Goal: Task Accomplishment & Management: Complete application form

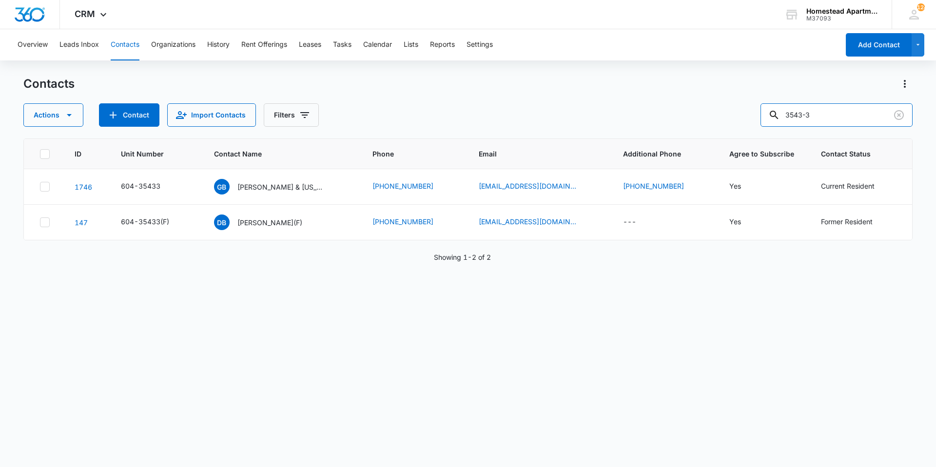
drag, startPoint x: 824, startPoint y: 117, endPoint x: 755, endPoint y: 122, distance: 69.9
click at [755, 122] on div "Actions Contact Import Contacts Filters 3543-3" at bounding box center [467, 114] width 889 height 23
click at [642, 93] on div "Contacts Actions Contact Import Contacts Filters" at bounding box center [467, 101] width 889 height 51
click at [333, 40] on div "Overview Leads Inbox Contacts Organizations History Rent Offerings Leases Tasks…" at bounding box center [425, 44] width 827 height 31
click at [337, 42] on button "Tasks" at bounding box center [342, 44] width 19 height 31
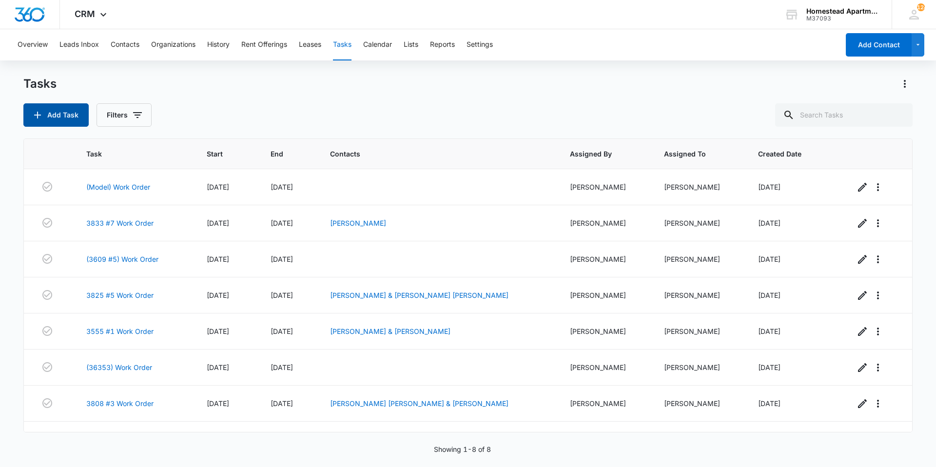
click at [49, 113] on button "Add Task" at bounding box center [55, 114] width 65 height 23
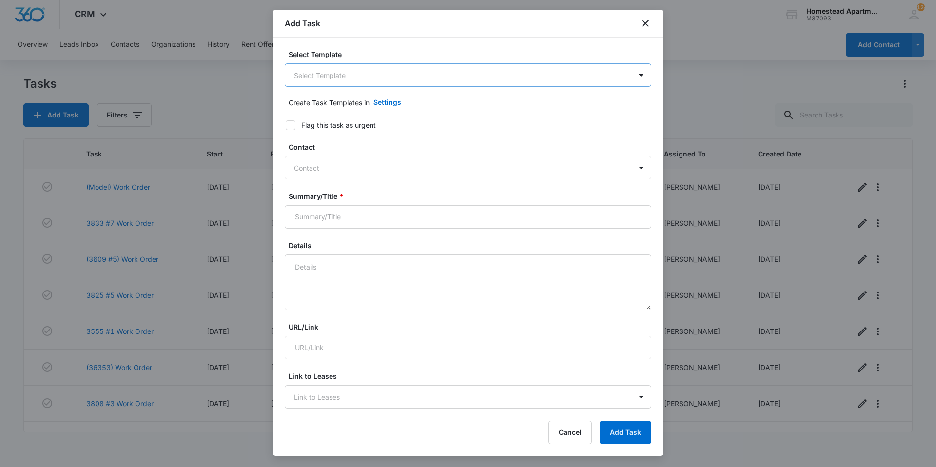
click at [355, 74] on body "CRM Apps Reputation Websites Forms CRM Email Social Content Intelligence Files …" at bounding box center [468, 233] width 936 height 467
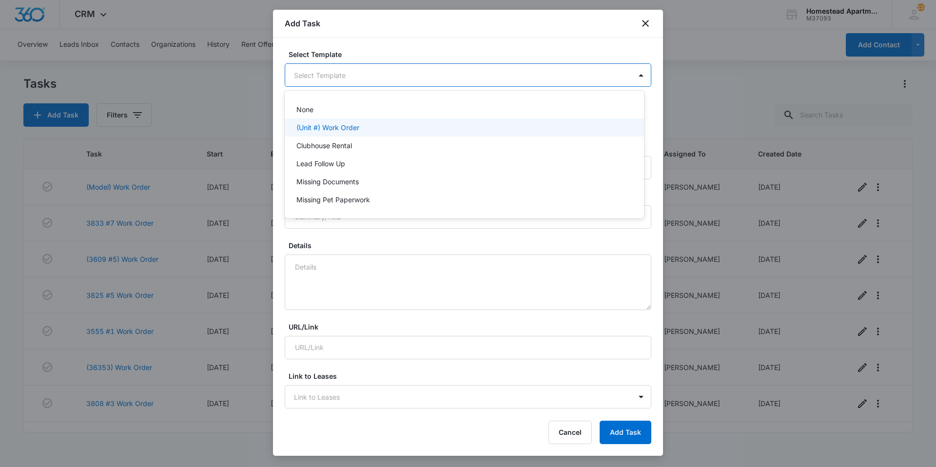
click at [335, 136] on div "(Unit #) Work Order" at bounding box center [464, 127] width 359 height 18
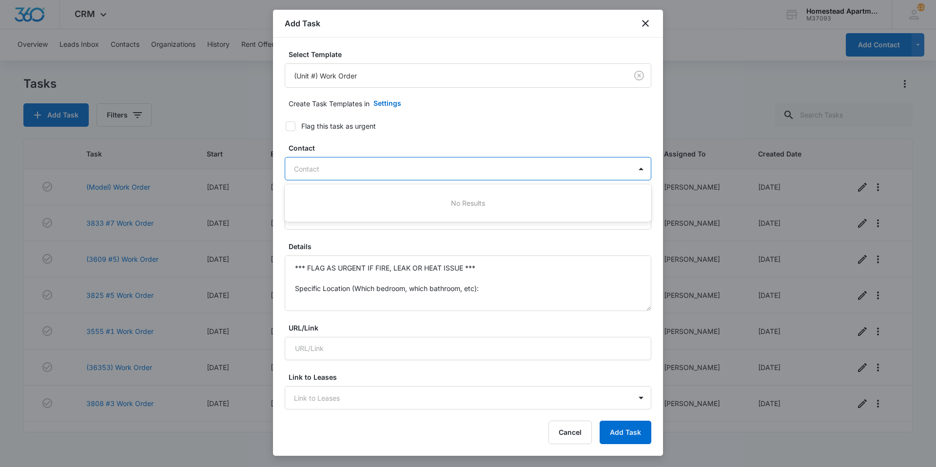
click at [389, 169] on div at bounding box center [462, 169] width 336 height 12
type input "d"
click at [640, 19] on icon "close" at bounding box center [646, 24] width 12 height 12
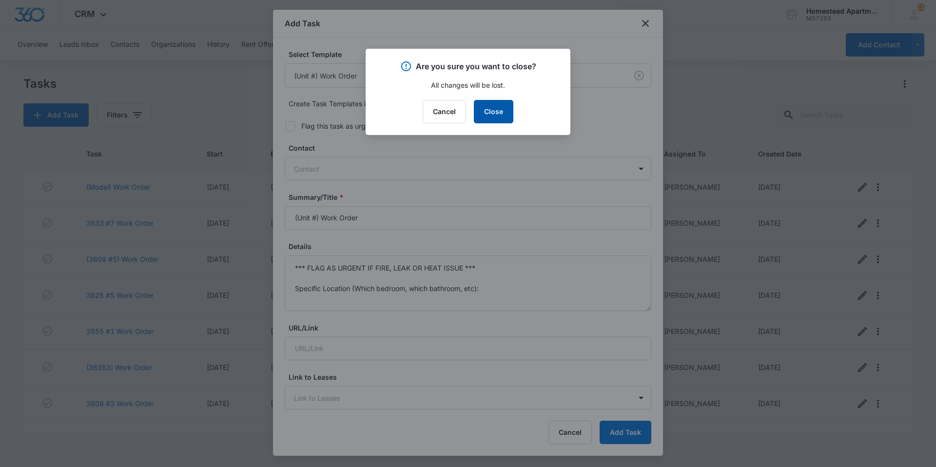
click at [479, 113] on button "Close" at bounding box center [493, 111] width 39 height 23
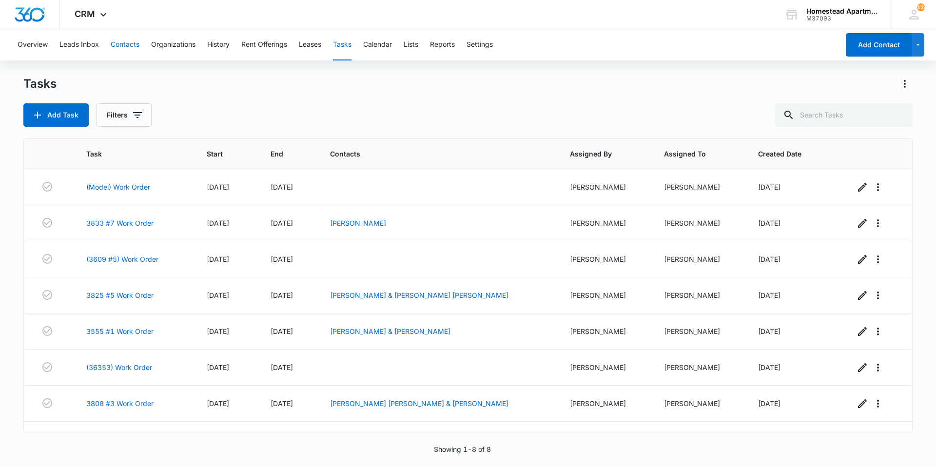
click at [130, 37] on button "Contacts" at bounding box center [125, 44] width 29 height 31
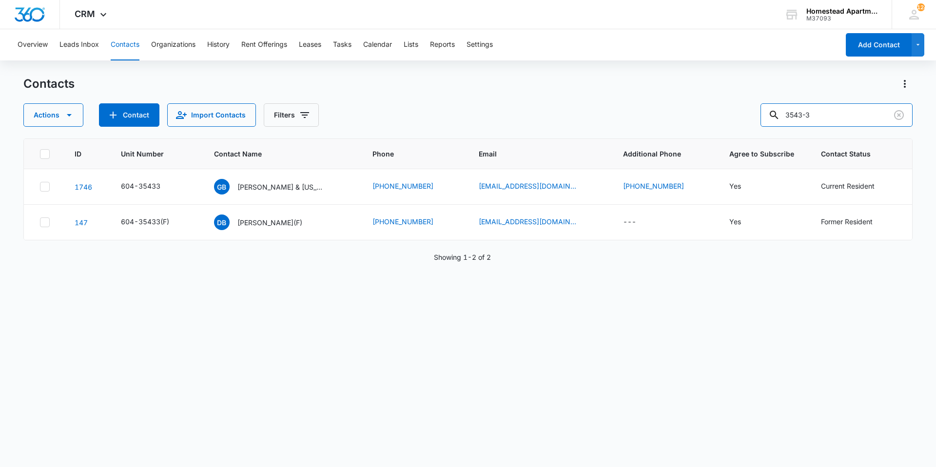
drag, startPoint x: 840, startPoint y: 113, endPoint x: 729, endPoint y: 133, distance: 113.0
click at [729, 133] on div "Contacts Actions Contact Import Contacts Filters [PHONE_NUMBER] Unit Number Con…" at bounding box center [467, 271] width 889 height 390
type input "3622-3"
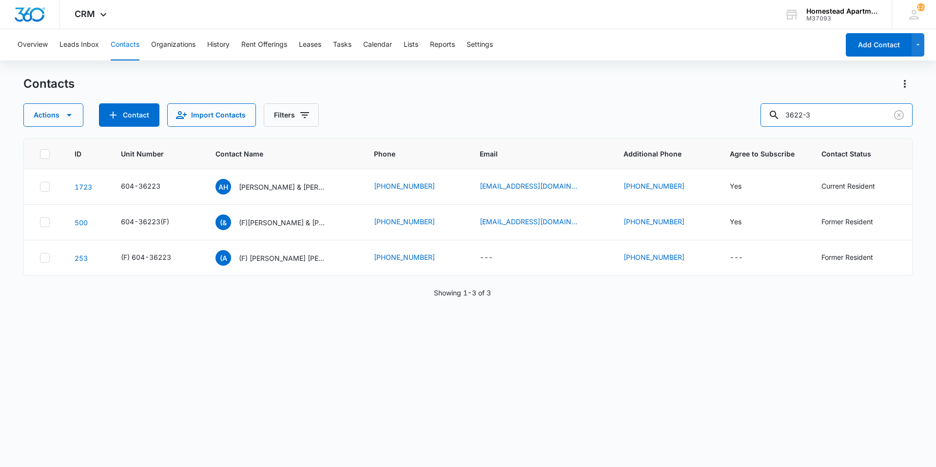
drag, startPoint x: 841, startPoint y: 114, endPoint x: 754, endPoint y: 124, distance: 88.3
click at [754, 124] on div "Actions Contact Import Contacts Filters 3622-3" at bounding box center [467, 114] width 889 height 23
click at [337, 40] on button "Tasks" at bounding box center [342, 44] width 19 height 31
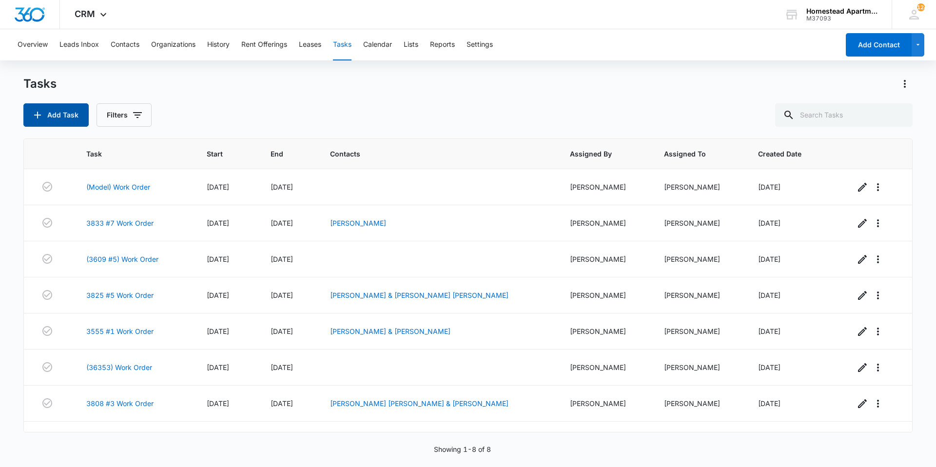
click at [67, 118] on button "Add Task" at bounding box center [55, 114] width 65 height 23
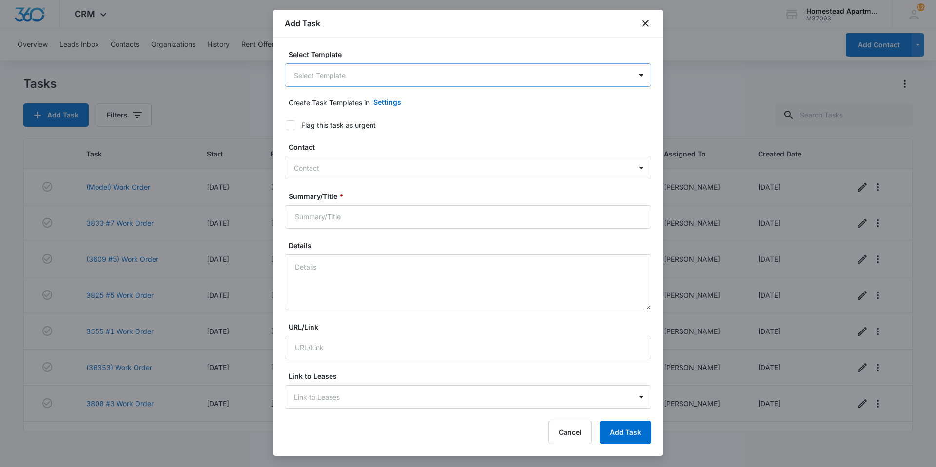
click at [383, 77] on body "CRM Apps Reputation Websites Forms CRM Email Social Content Intelligence Files …" at bounding box center [468, 233] width 936 height 467
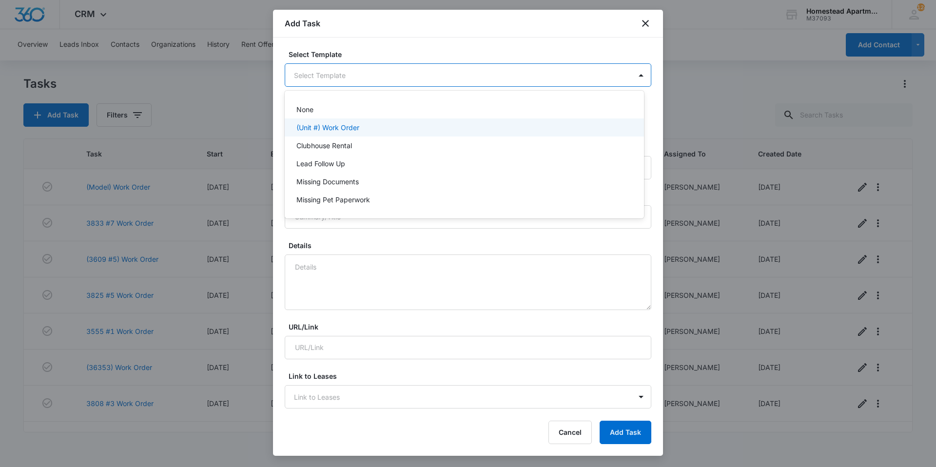
click at [353, 135] on div "(Unit #) Work Order" at bounding box center [464, 127] width 359 height 18
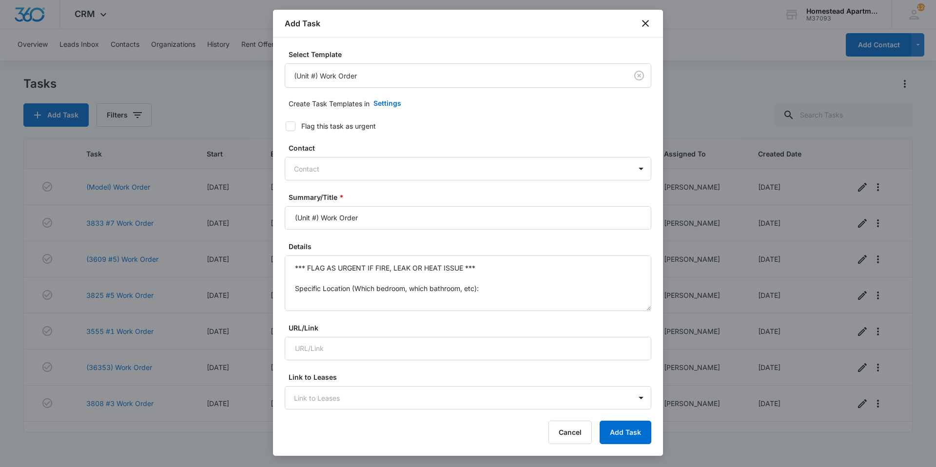
click at [369, 170] on div at bounding box center [462, 169] width 336 height 12
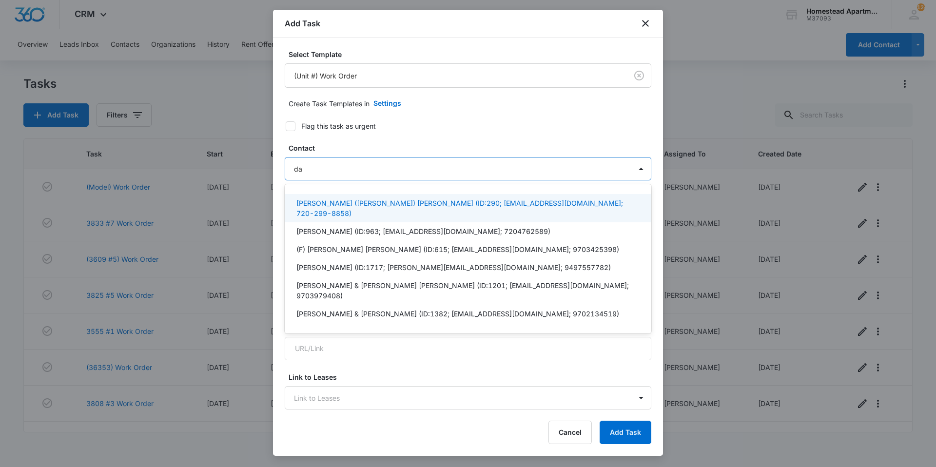
type input "d"
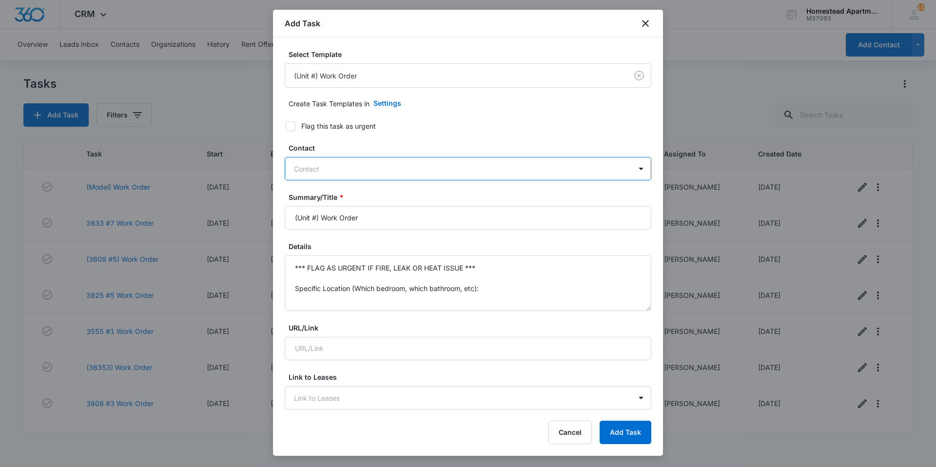
click at [375, 166] on div at bounding box center [462, 169] width 336 height 12
click at [648, 21] on icon "close" at bounding box center [645, 23] width 7 height 7
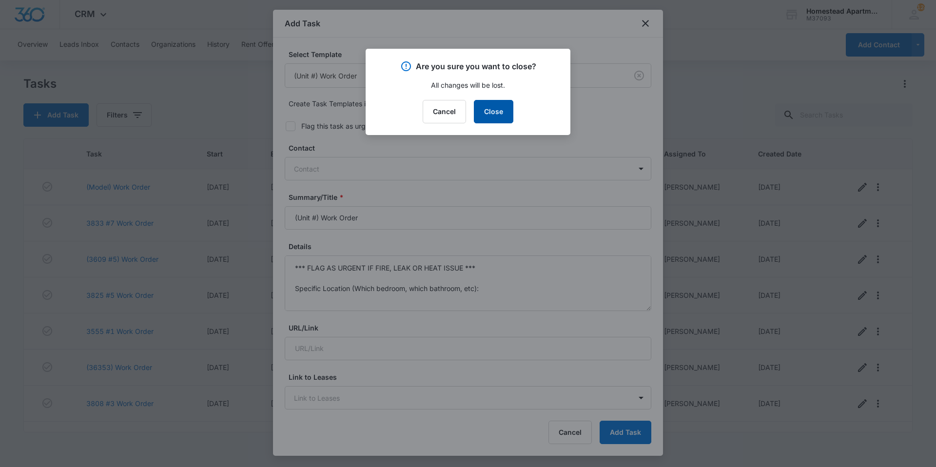
click at [493, 104] on button "Close" at bounding box center [493, 111] width 39 height 23
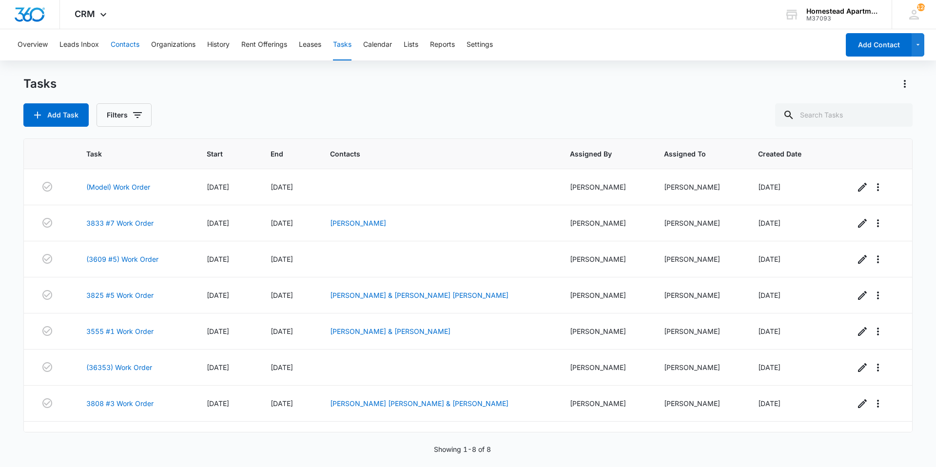
click at [139, 47] on button "Contacts" at bounding box center [125, 44] width 29 height 31
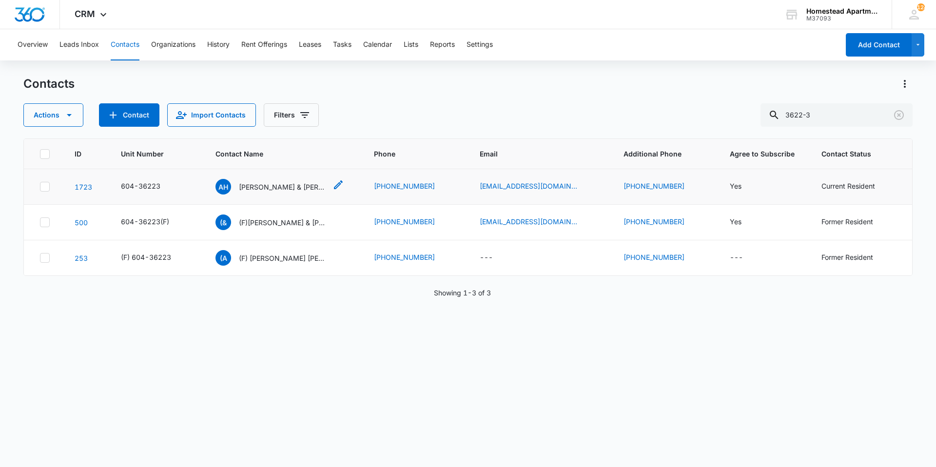
click at [313, 185] on p "[PERSON_NAME] & [PERSON_NAME]" at bounding box center [283, 187] width 88 height 10
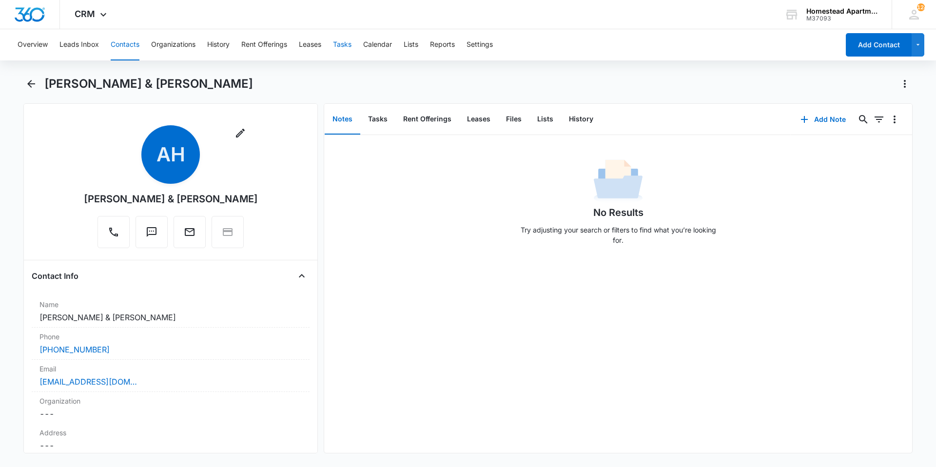
click at [354, 44] on div "Overview Leads Inbox Contacts Organizations History Rent Offerings Leases Tasks…" at bounding box center [425, 44] width 827 height 31
click at [348, 46] on button "Tasks" at bounding box center [342, 44] width 19 height 31
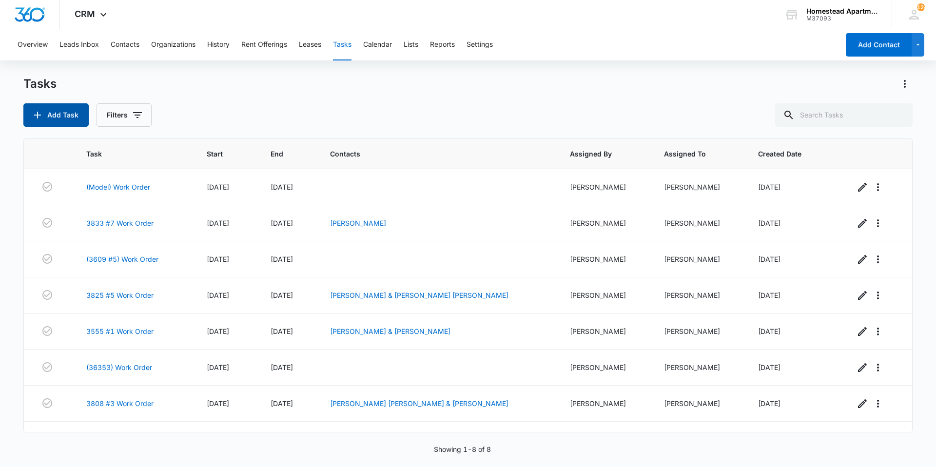
click at [67, 115] on button "Add Task" at bounding box center [55, 114] width 65 height 23
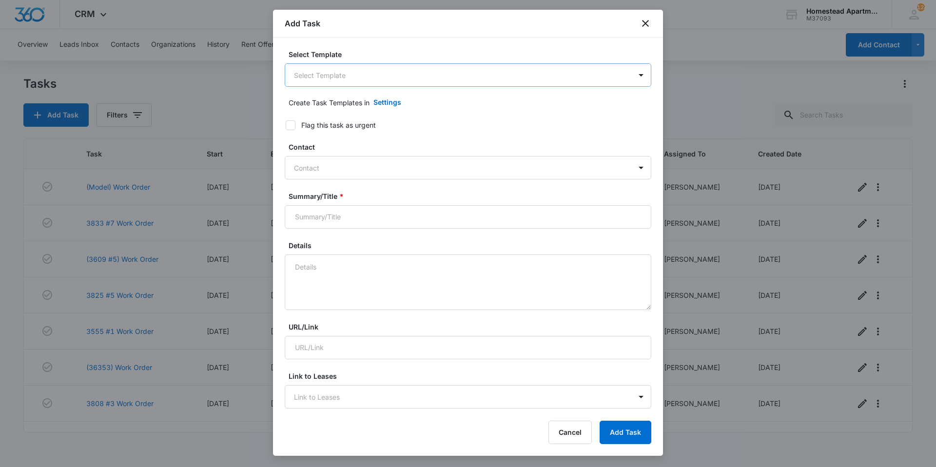
click at [476, 76] on body "CRM Apps Reputation Websites Forms CRM Email Social Content Intelligence Files …" at bounding box center [468, 233] width 936 height 467
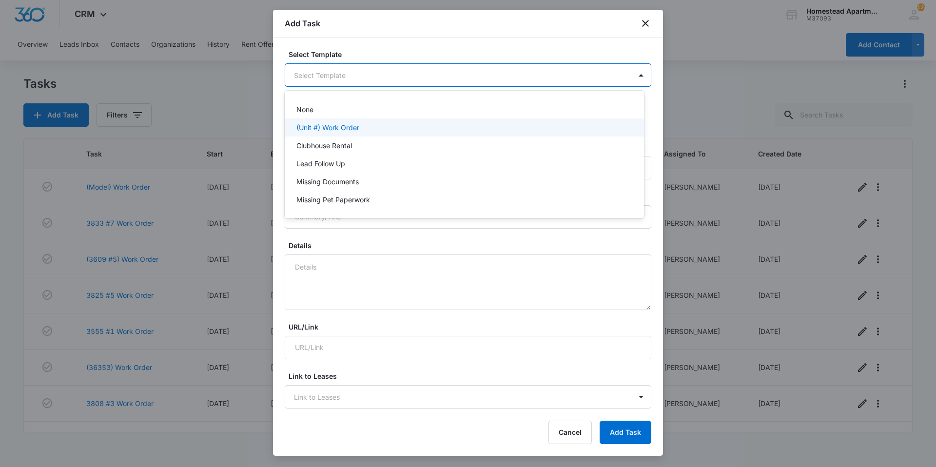
click at [377, 125] on div "(Unit #) Work Order" at bounding box center [463, 127] width 334 height 10
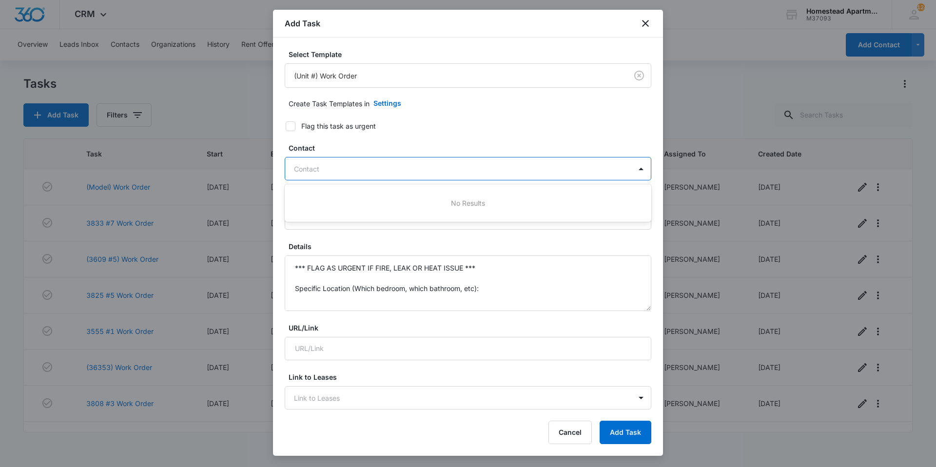
click at [387, 167] on div at bounding box center [462, 169] width 336 height 12
click at [381, 175] on div at bounding box center [462, 169] width 336 height 12
type input "[PERSON_NAME]"
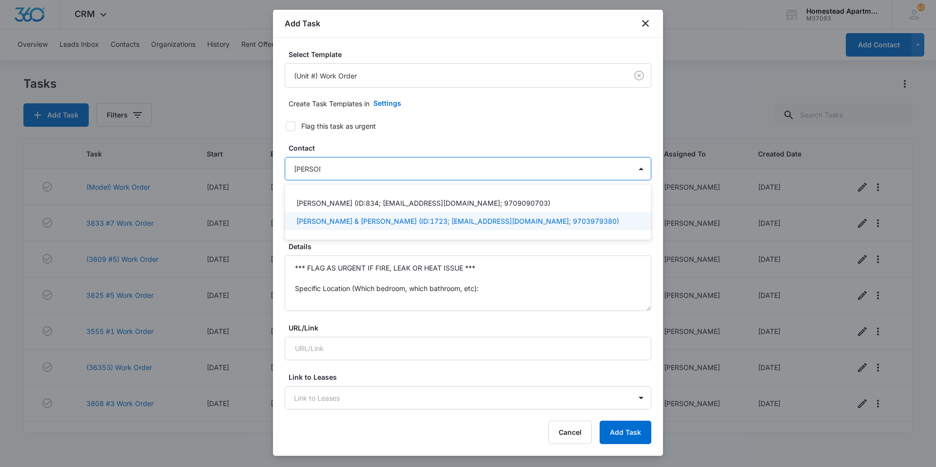
click at [389, 224] on p "[PERSON_NAME] & [PERSON_NAME] (ID:1723; [EMAIL_ADDRESS][DOMAIN_NAME]; 970397938…" at bounding box center [457, 221] width 323 height 10
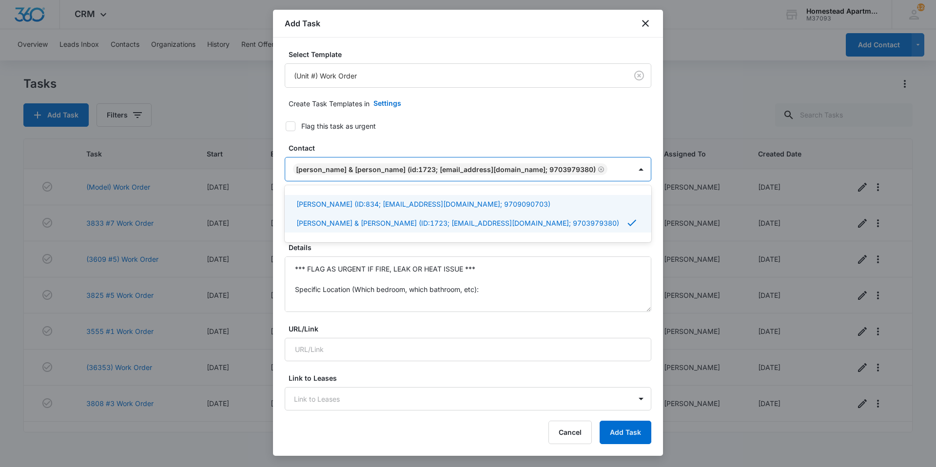
click at [548, 125] on label "Flag this task as urgent" at bounding box center [462, 126] width 367 height 10
click at [286, 125] on input "Flag this task as urgent" at bounding box center [282, 126] width 7 height 7
checkbox input "true"
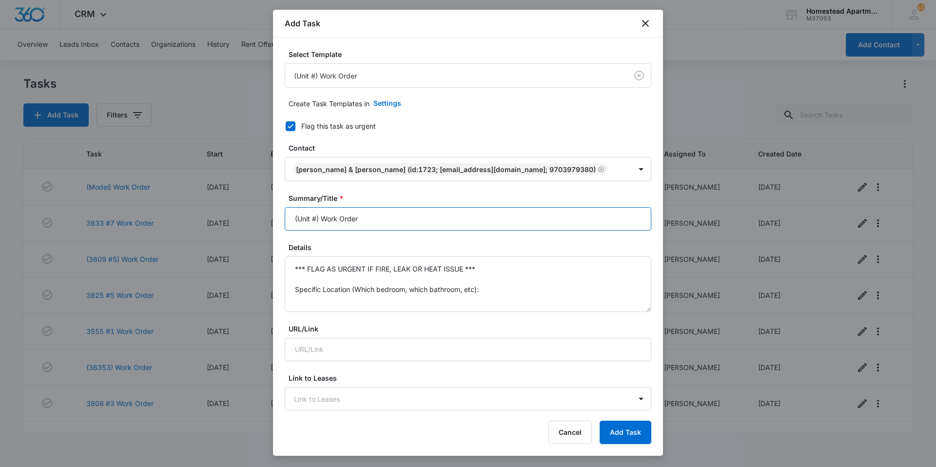
click at [389, 220] on input "(Unit #) Work Order" at bounding box center [468, 218] width 367 height 23
drag, startPoint x: 389, startPoint y: 220, endPoint x: 297, endPoint y: 244, distance: 95.3
click at [297, 244] on form "Select Template (Unit #) Work Order Create Task Templates in Settings Flag this…" at bounding box center [468, 476] width 367 height 854
type input "("
type input "3622 #3 Work Order"
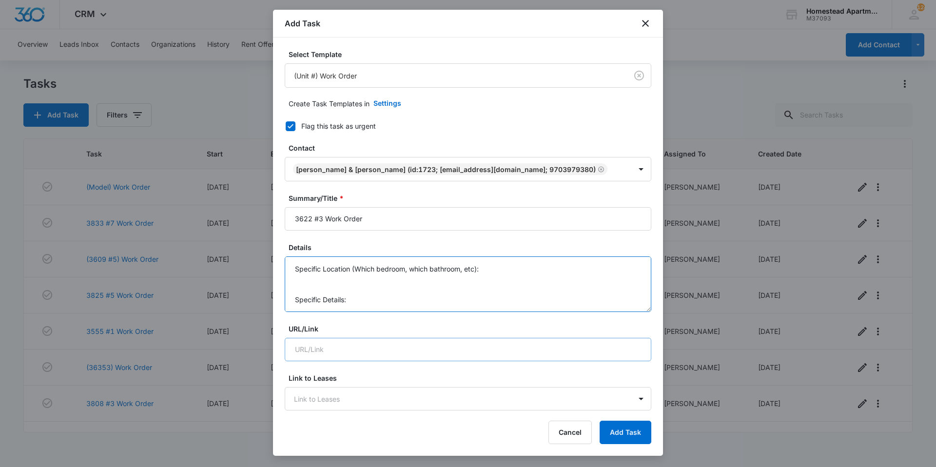
scroll to position [72, 0]
drag, startPoint x: 294, startPoint y: 271, endPoint x: 493, endPoint y: 340, distance: 210.0
click at [493, 340] on form "Select Template (Unit #) Work Order Create Task Templates in Settings Flag this…" at bounding box center [468, 476] width 367 height 854
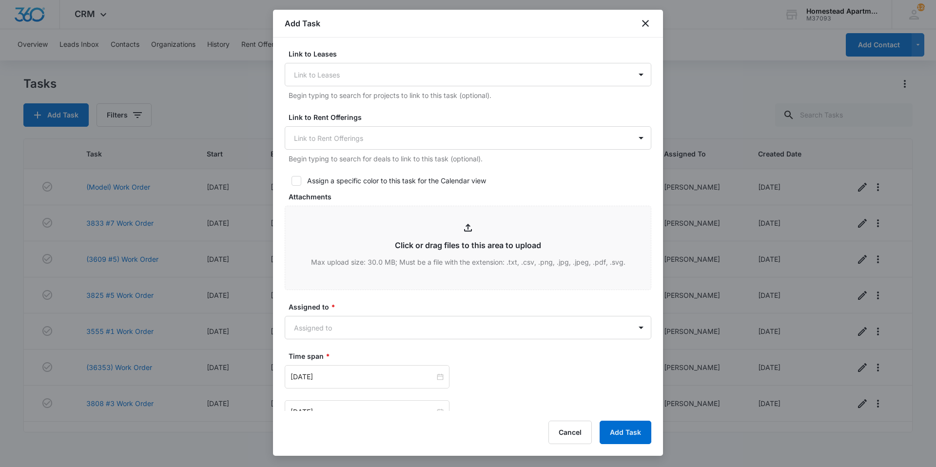
scroll to position [341, 0]
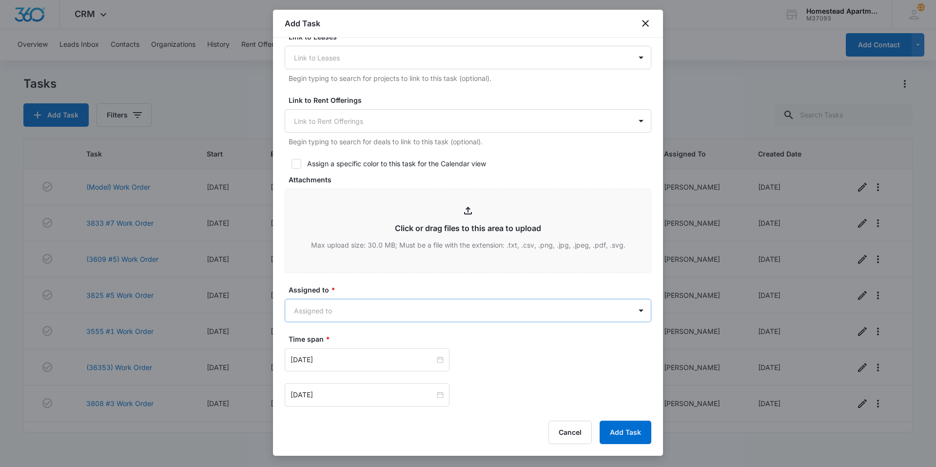
type textarea "The outlets in the kitchen are not working."
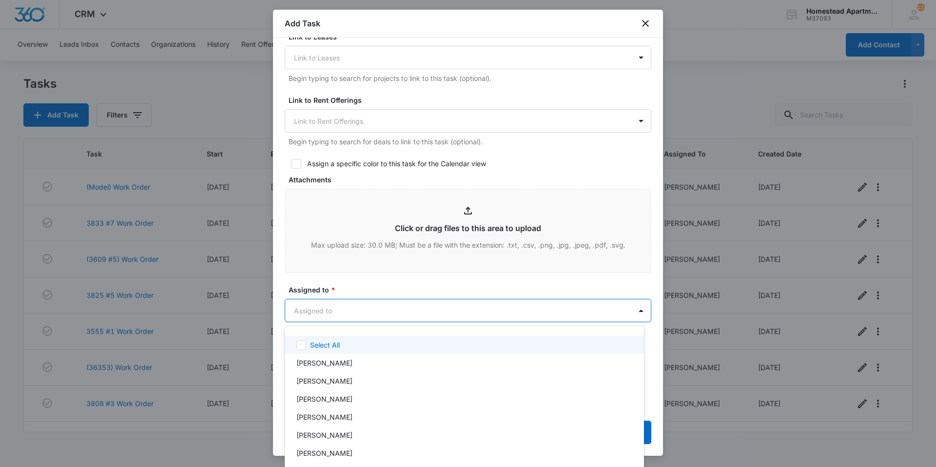
click at [410, 309] on body "CRM Apps Reputation Websites Forms CRM Email Social Content Intelligence Files …" at bounding box center [468, 233] width 936 height 467
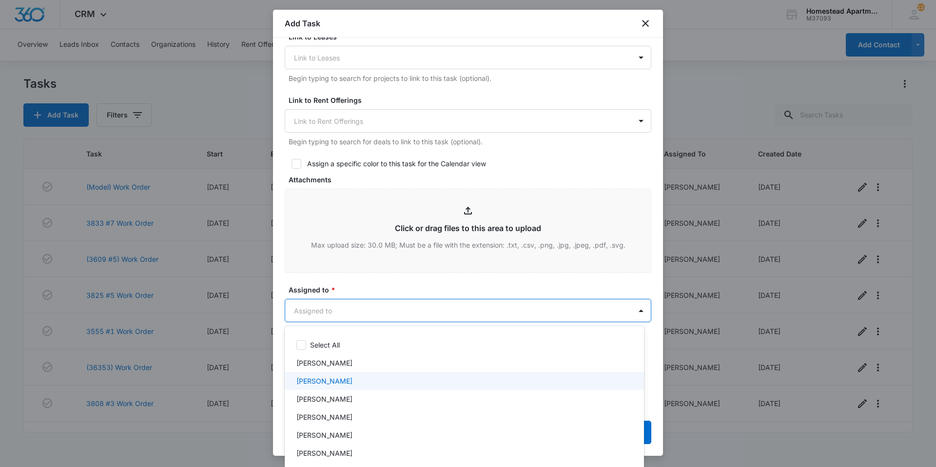
click at [346, 387] on div "[PERSON_NAME]" at bounding box center [464, 381] width 359 height 18
click at [384, 281] on div at bounding box center [468, 233] width 936 height 467
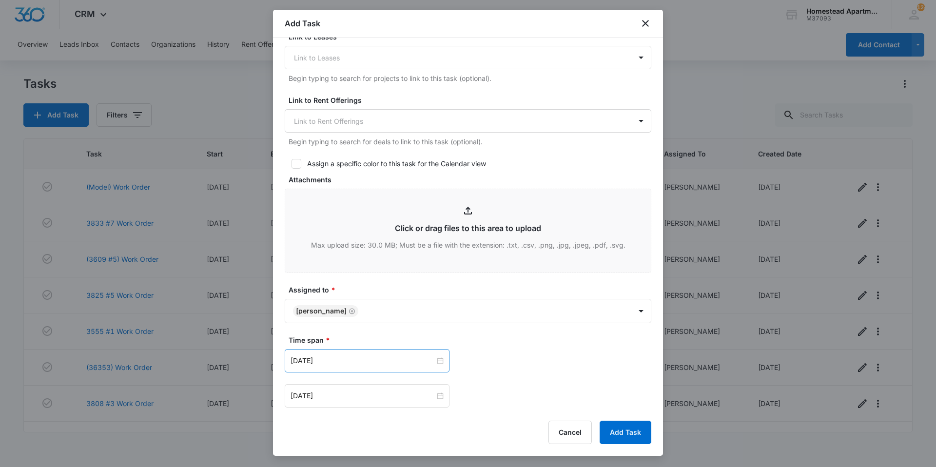
scroll to position [390, 0]
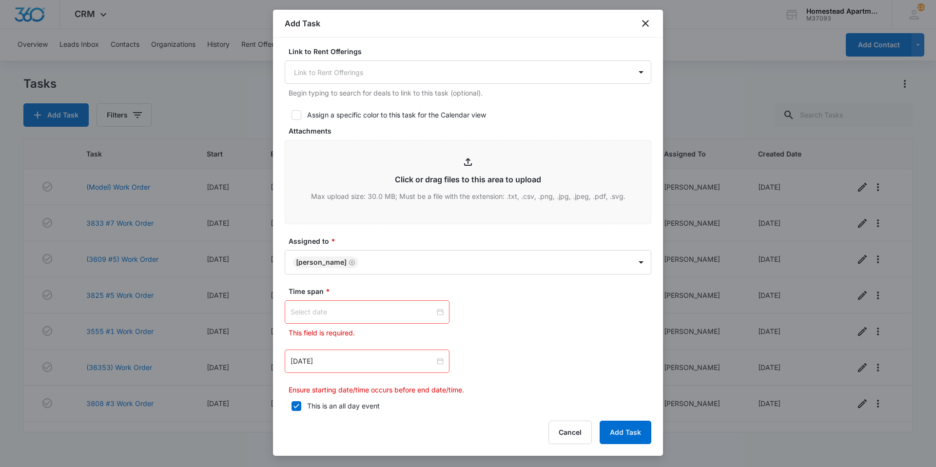
click at [345, 305] on div at bounding box center [367, 311] width 165 height 23
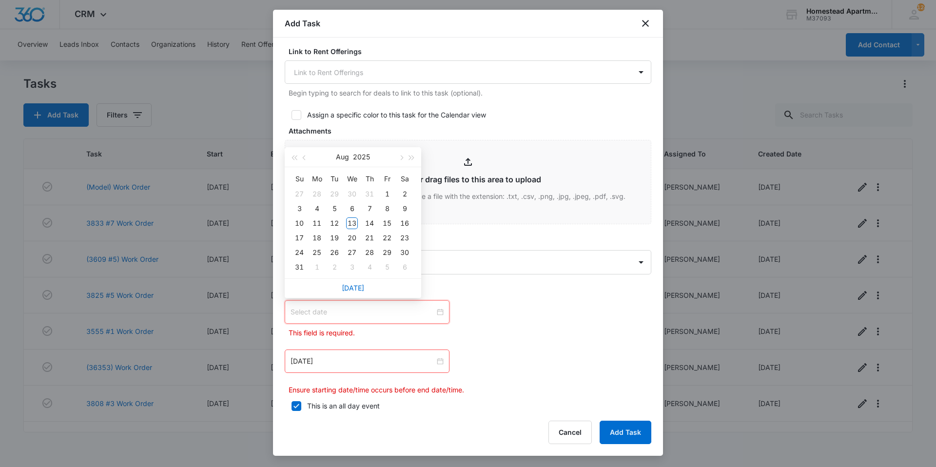
click at [345, 311] on input at bounding box center [363, 312] width 144 height 11
type input "[DATE]"
click at [368, 222] on div "14" at bounding box center [370, 223] width 12 height 12
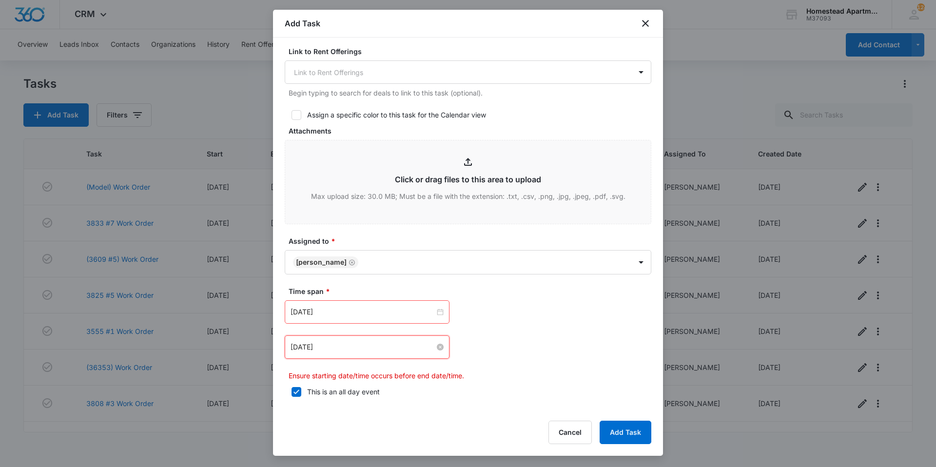
click at [369, 350] on input "[DATE]" at bounding box center [363, 347] width 144 height 11
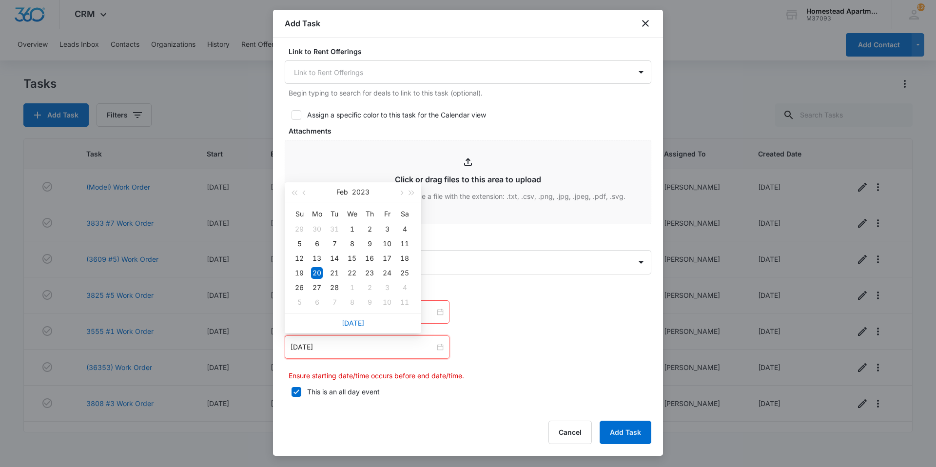
click at [366, 327] on div "[DATE]" at bounding box center [353, 322] width 136 height 19
click at [350, 320] on link "[DATE]" at bounding box center [353, 323] width 22 height 8
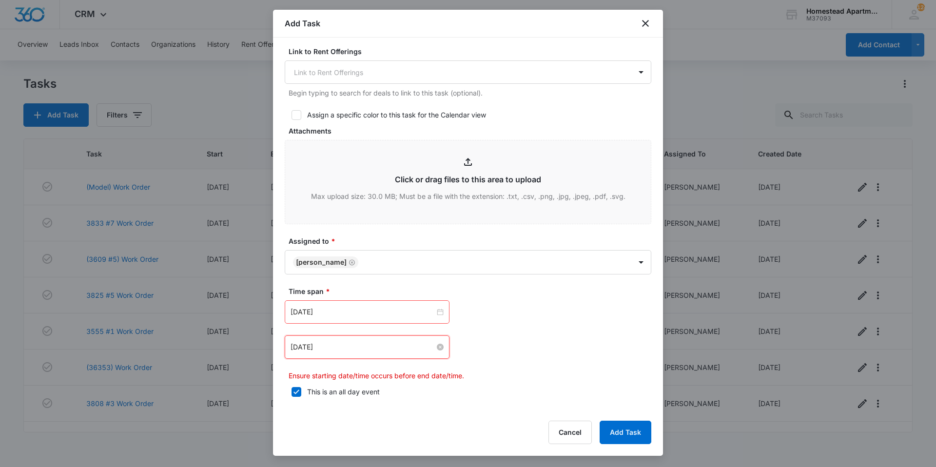
click at [314, 350] on input "[DATE]" at bounding box center [363, 347] width 144 height 11
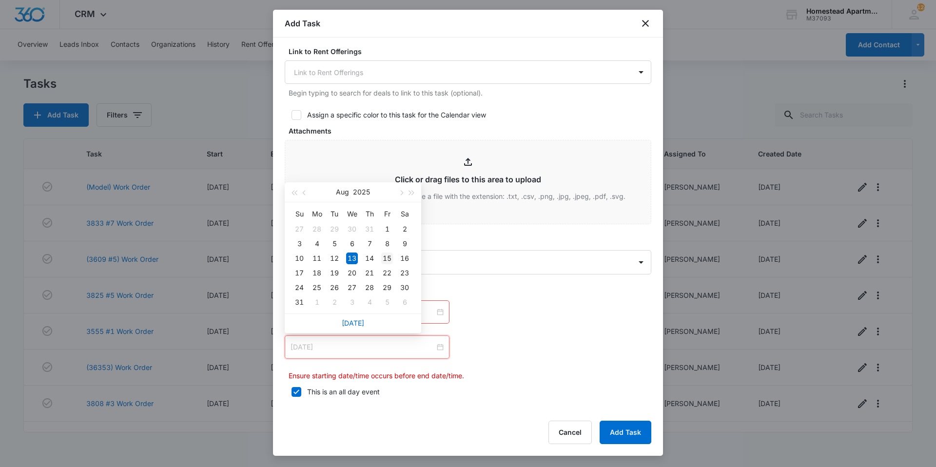
type input "[DATE]"
click at [387, 256] on div "15" at bounding box center [387, 259] width 12 height 12
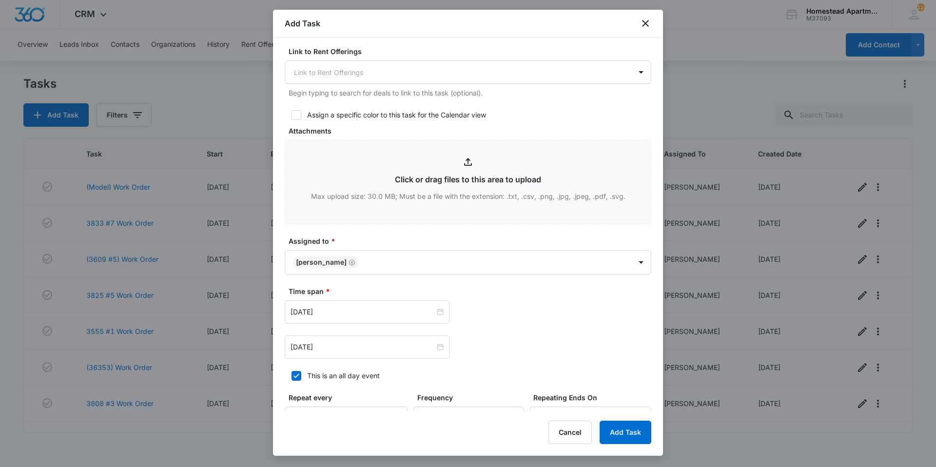
click at [519, 359] on form "Select Template (Unit #) Work Order Create Task Templates in Settings Flag this…" at bounding box center [468, 86] width 367 height 855
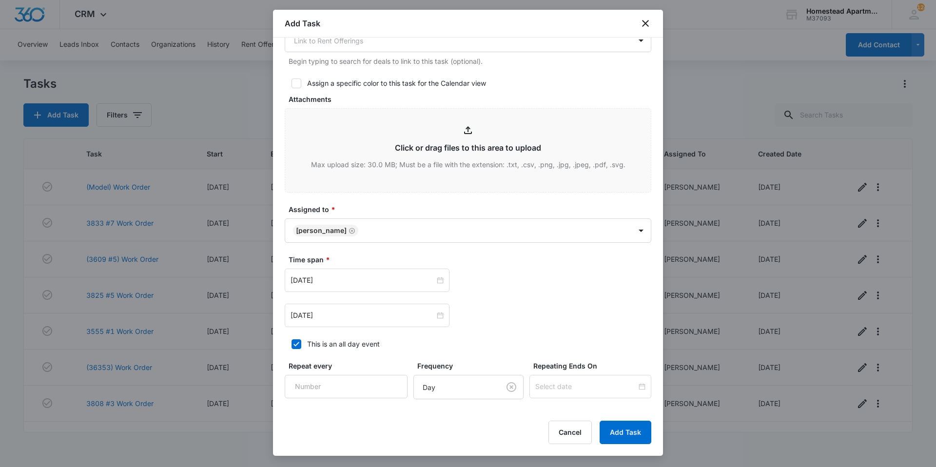
scroll to position [407, 0]
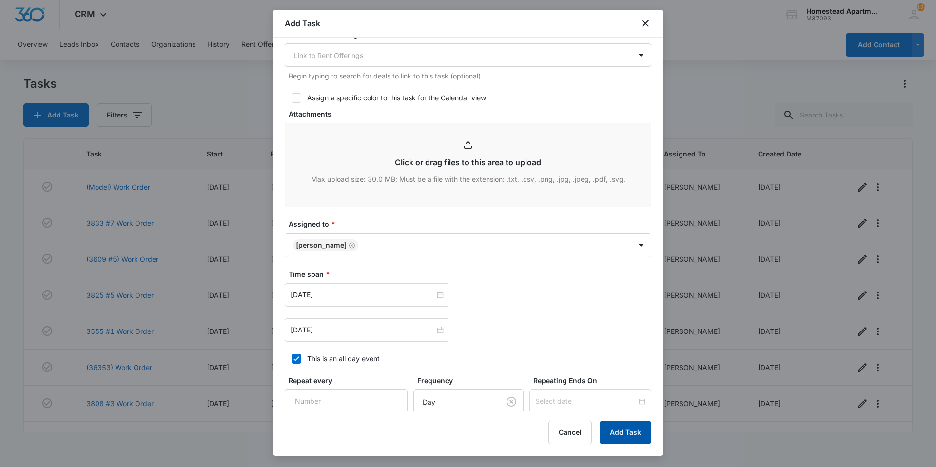
click at [629, 432] on button "Add Task" at bounding box center [626, 432] width 52 height 23
